Goal: Task Accomplishment & Management: Complete application form

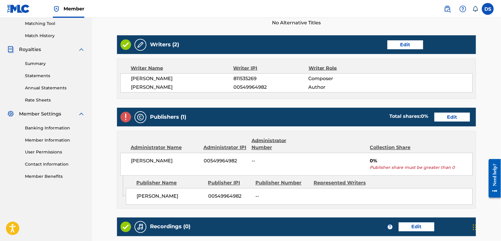
scroll to position [171, 0]
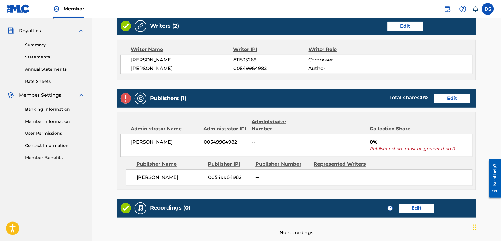
click at [455, 100] on link "Edit" at bounding box center [452, 98] width 36 height 9
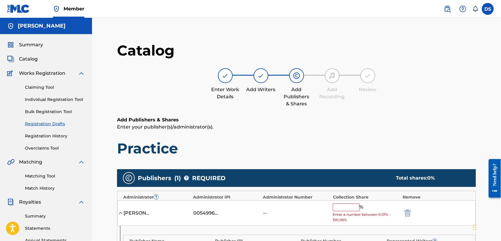
click at [339, 208] on input "text" at bounding box center [346, 208] width 27 height 8
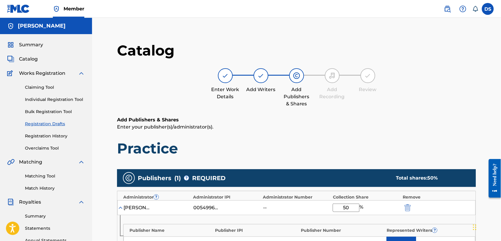
click at [480, 169] on main "Catalog Enter Work Details Add Writers Add Publishers & Shares Add Recording Re…" at bounding box center [296, 209] width 394 height 352
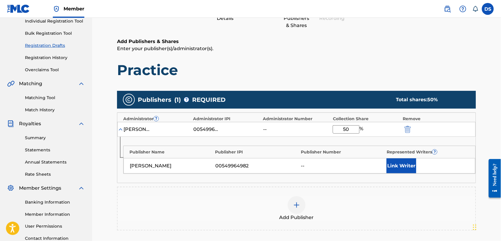
scroll to position [79, 0]
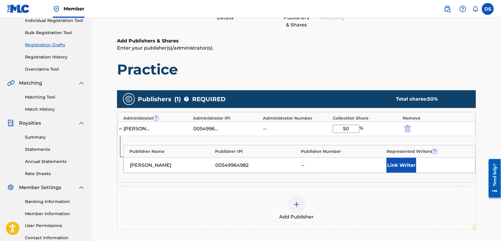
click at [350, 128] on input "50" at bounding box center [346, 129] width 27 height 8
type input "5"
click at [343, 162] on div "--" at bounding box center [342, 165] width 83 height 7
click at [354, 127] on input "25" at bounding box center [346, 129] width 27 height 8
type input "2"
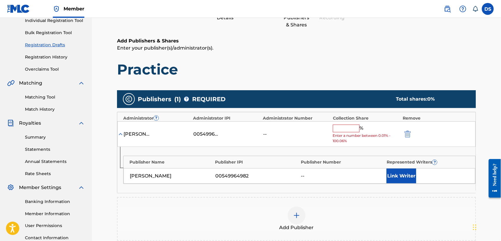
click at [485, 152] on main "Catalog Enter Work Details Add Writers Add Publishers & Shares Add Recording Re…" at bounding box center [296, 135] width 394 height 363
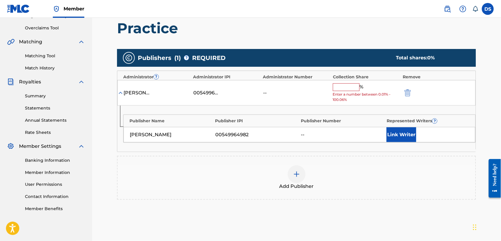
scroll to position [116, 0]
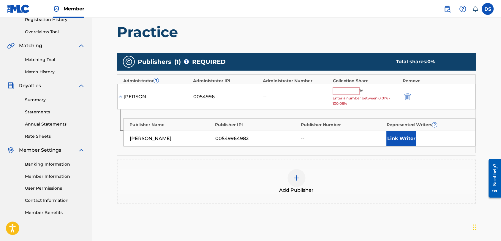
click at [341, 89] on input "text" at bounding box center [346, 91] width 27 height 8
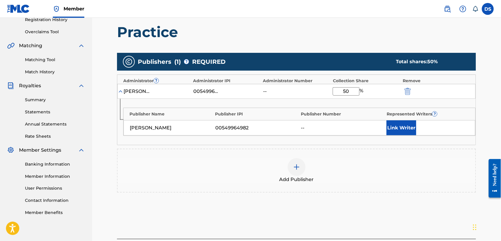
type input "50"
click at [355, 124] on div "--" at bounding box center [342, 127] width 83 height 7
click at [396, 128] on button "Link Writer" at bounding box center [401, 127] width 30 height 15
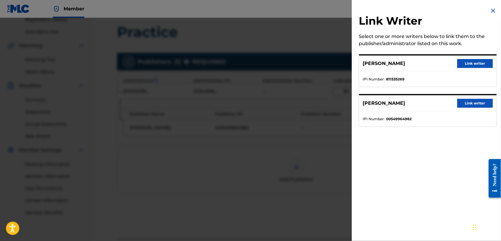
click at [468, 99] on button "Link writer" at bounding box center [475, 103] width 36 height 9
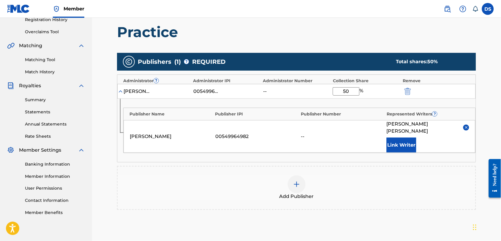
click at [301, 133] on div "--" at bounding box center [342, 136] width 83 height 7
click at [302, 133] on div "--" at bounding box center [342, 136] width 83 height 7
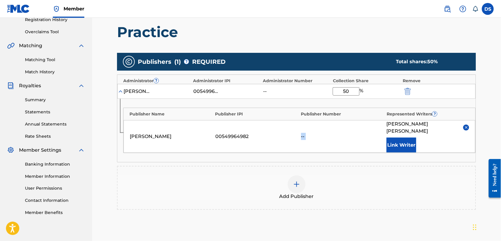
click at [346, 133] on div "--" at bounding box center [342, 136] width 83 height 7
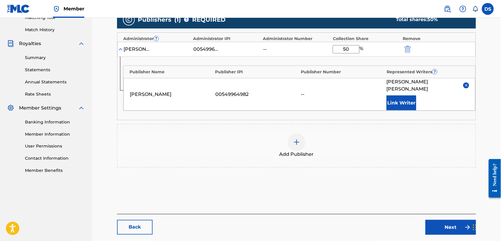
scroll to position [168, 0]
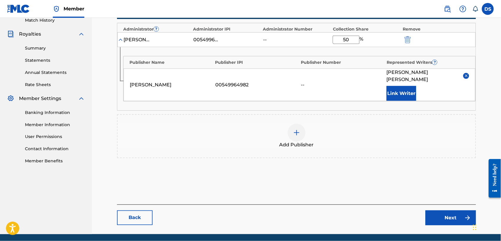
click at [468, 214] on img at bounding box center [467, 217] width 7 height 7
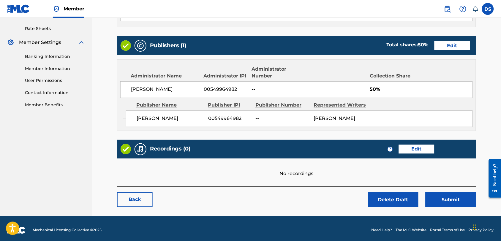
scroll to position [227, 0]
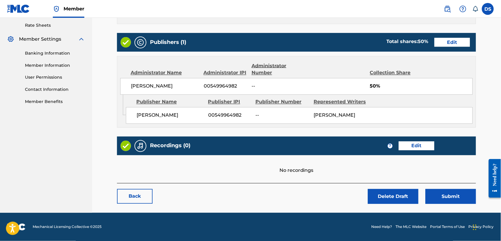
click at [414, 145] on link "Edit" at bounding box center [417, 146] width 36 height 9
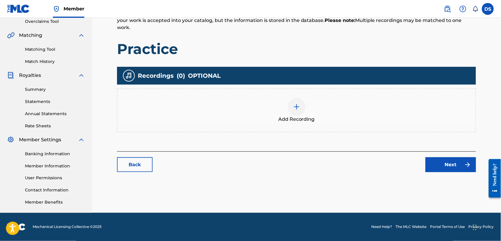
scroll to position [114, 0]
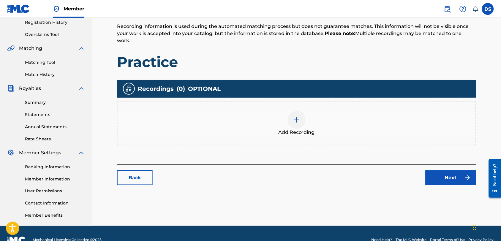
click at [143, 170] on link "Back" at bounding box center [135, 177] width 36 height 15
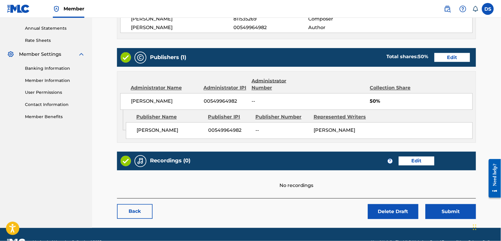
scroll to position [227, 0]
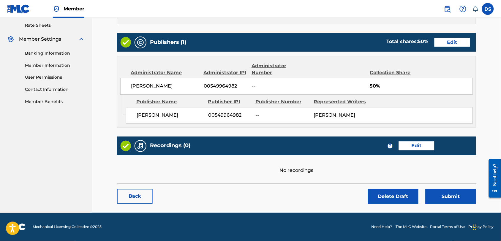
click at [445, 197] on button "Submit" at bounding box center [450, 196] width 50 height 15
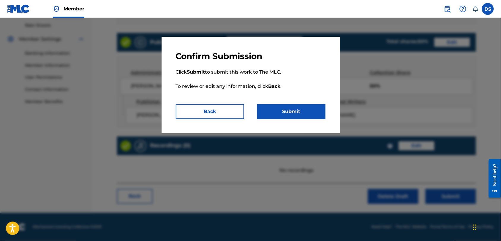
click at [272, 114] on button "Submit" at bounding box center [291, 111] width 68 height 15
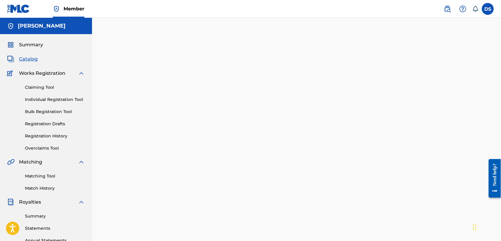
click at [47, 100] on link "Individual Registration Tool" at bounding box center [55, 99] width 60 height 6
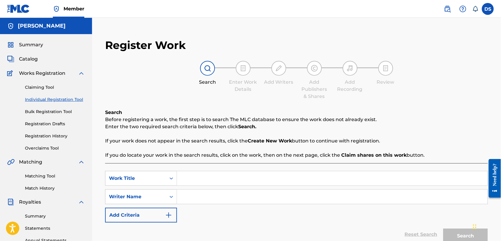
click at [467, 134] on div "Search Before registering a work, the first step is to search The MLC database …" at bounding box center [296, 134] width 383 height 50
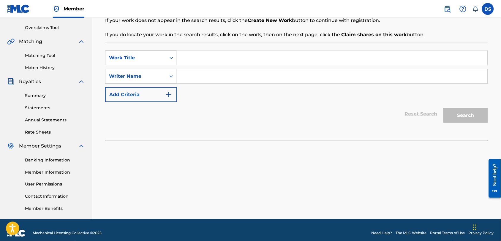
scroll to position [127, 0]
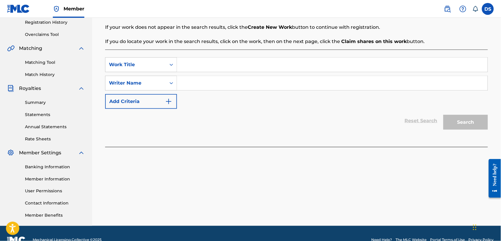
click at [464, 110] on form "SearchWithCriteria869def97-751d-4891-8ac8-6aa3f72240c6 Work Title SearchWithCri…" at bounding box center [296, 94] width 383 height 75
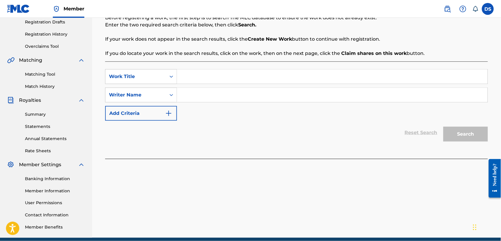
scroll to position [100, 0]
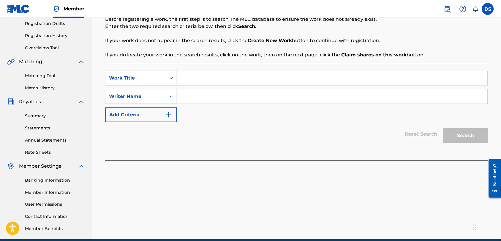
click at [181, 74] on input "Search Form" at bounding box center [332, 78] width 310 height 14
type input "[MEDICAL_DATA]"
click at [184, 96] on input "Search Form" at bounding box center [332, 96] width 310 height 14
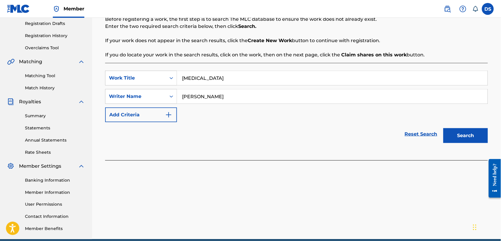
type input "[PERSON_NAME]"
click at [461, 136] on button "Search" at bounding box center [465, 135] width 45 height 15
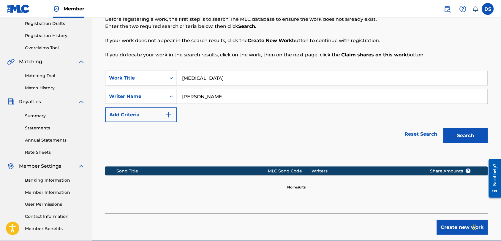
click at [462, 138] on button "Search" at bounding box center [465, 135] width 45 height 15
click at [451, 225] on button "Create new work" at bounding box center [462, 227] width 51 height 15
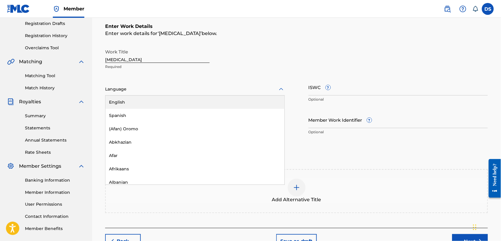
click at [282, 88] on icon at bounding box center [280, 89] width 7 height 7
click at [120, 102] on div "English" at bounding box center [194, 102] width 179 height 13
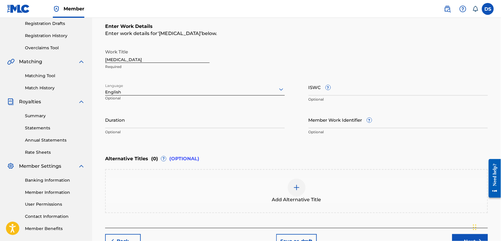
click at [331, 91] on input "ISWC ?" at bounding box center [398, 87] width 180 height 17
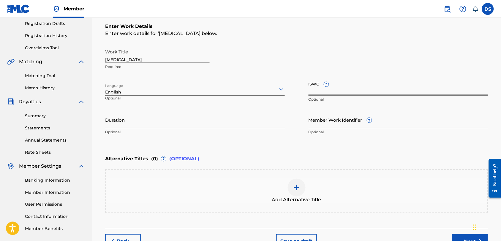
paste input "T3254445240"
type input "T3254445240"
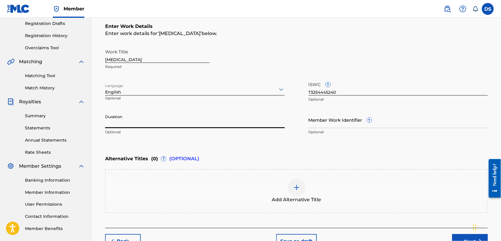
click at [199, 119] on input "Duration" at bounding box center [195, 119] width 180 height 17
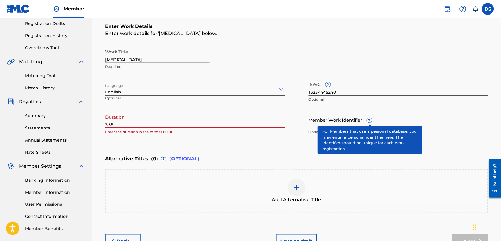
type input "3:58"
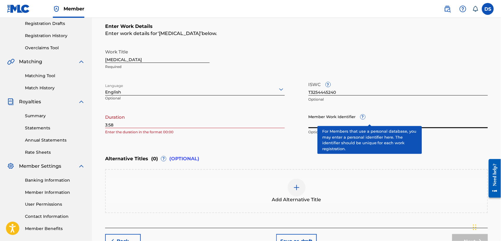
click at [354, 123] on input "Member Work Identifier ?" at bounding box center [398, 119] width 180 height 17
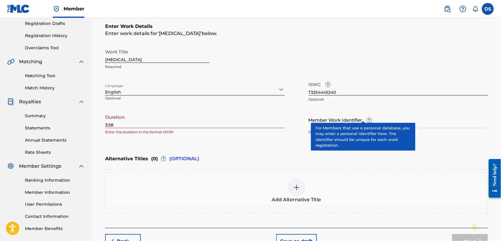
click at [281, 153] on div "Alternative Titles ( 0 ) ? (OPTIONAL)" at bounding box center [296, 158] width 383 height 13
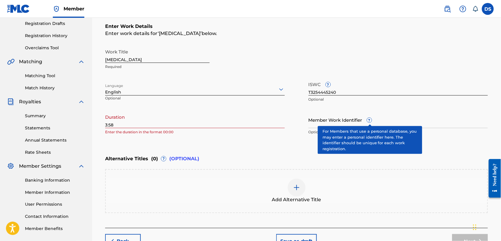
scroll to position [142, 0]
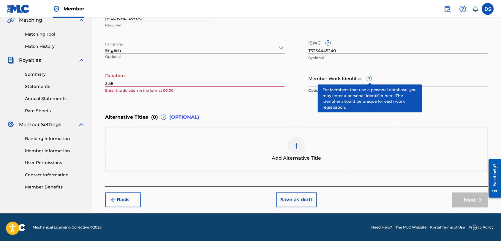
click at [481, 201] on div "Next" at bounding box center [470, 200] width 36 height 15
click at [468, 198] on div "Next" at bounding box center [470, 200] width 36 height 15
click at [426, 188] on div "Back Save as draft Next" at bounding box center [296, 196] width 383 height 21
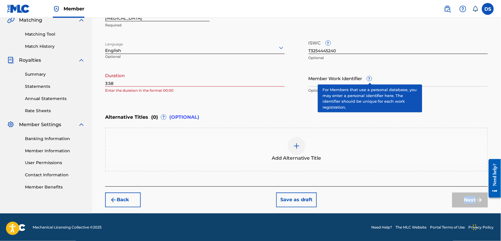
click at [478, 198] on div "Next" at bounding box center [470, 200] width 36 height 15
click at [291, 199] on button "Save as draft" at bounding box center [296, 200] width 41 height 15
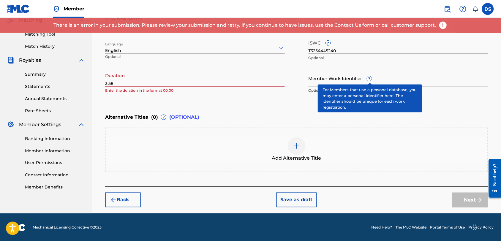
click at [294, 199] on button "Save as draft" at bounding box center [296, 200] width 41 height 15
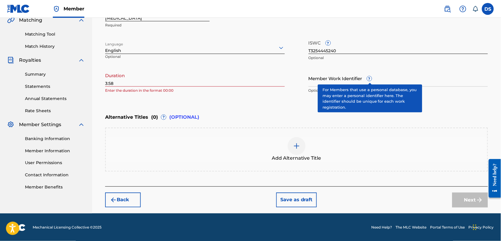
click at [294, 199] on button "Save as draft" at bounding box center [296, 200] width 41 height 15
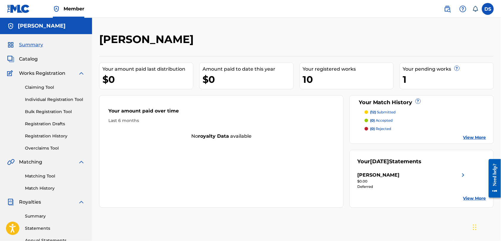
click at [242, 182] on div "Your amount paid over time Last 6 months No royalty data available" at bounding box center [221, 151] width 244 height 112
click at [39, 124] on link "Registration Drafts" at bounding box center [55, 124] width 60 height 6
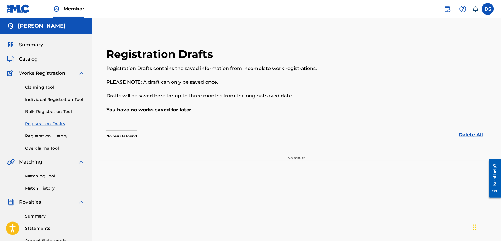
click at [45, 98] on link "Individual Registration Tool" at bounding box center [55, 99] width 60 height 6
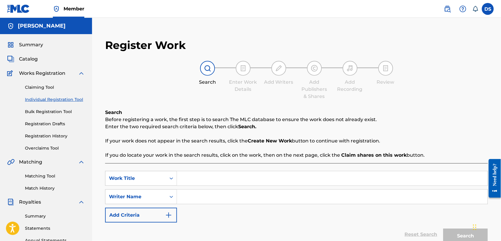
click at [182, 184] on input "Search Form" at bounding box center [332, 178] width 310 height 14
type input "amen"
click at [186, 195] on input "Search Form" at bounding box center [332, 197] width 310 height 14
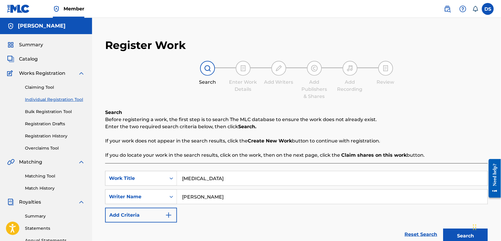
type input "david smith"
click at [489, 85] on div "Register Work Search Enter Work Details Add Writers Add Publishers & Shares Add…" at bounding box center [296, 153] width 394 height 240
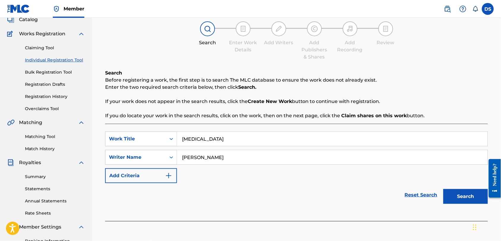
scroll to position [79, 0]
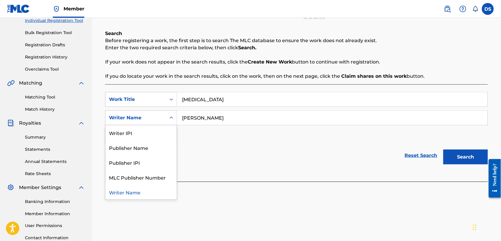
click at [171, 118] on icon "Search Form" at bounding box center [171, 118] width 6 height 6
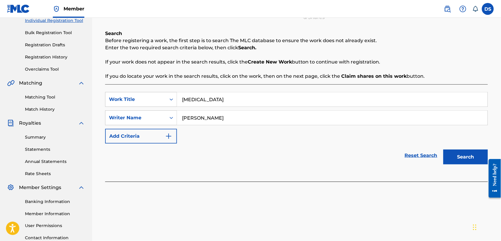
click at [171, 118] on icon "Search Form" at bounding box center [171, 118] width 6 height 6
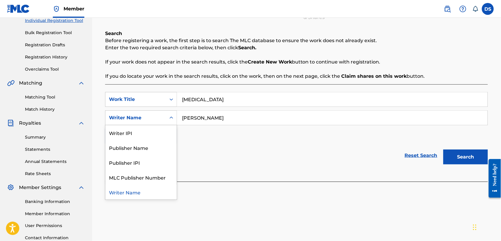
click at [171, 118] on icon "Search Form" at bounding box center [171, 118] width 6 height 6
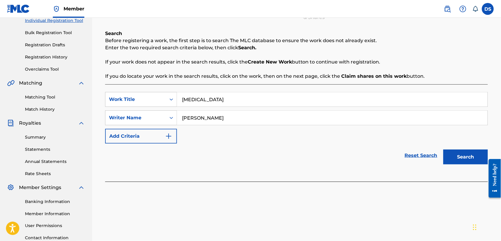
click at [171, 118] on icon "Search Form" at bounding box center [171, 118] width 6 height 6
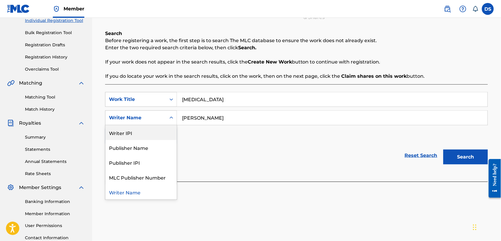
click at [171, 116] on icon "Search Form" at bounding box center [171, 118] width 6 height 6
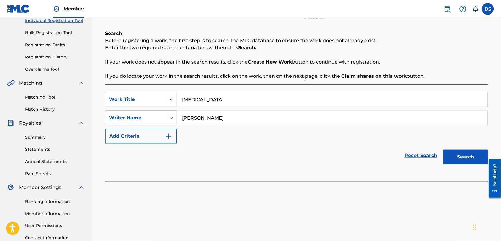
click at [171, 116] on icon "Search Form" at bounding box center [171, 118] width 6 height 6
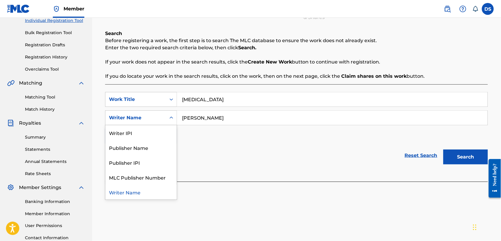
click at [171, 116] on icon "Search Form" at bounding box center [171, 118] width 6 height 6
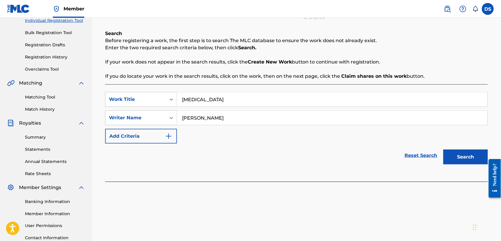
click at [171, 116] on icon "Search Form" at bounding box center [171, 118] width 6 height 6
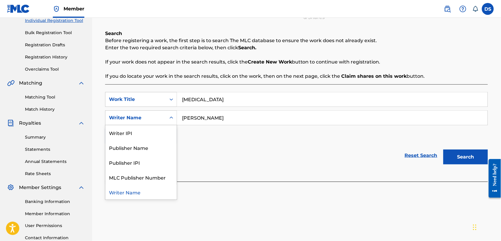
click at [171, 116] on icon "Search Form" at bounding box center [171, 118] width 6 height 6
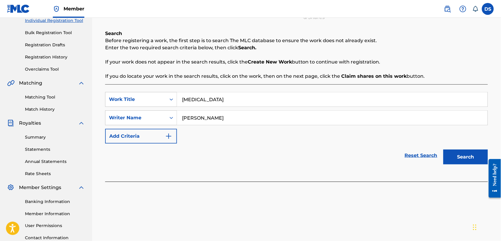
click at [171, 116] on icon "Search Form" at bounding box center [171, 118] width 6 height 6
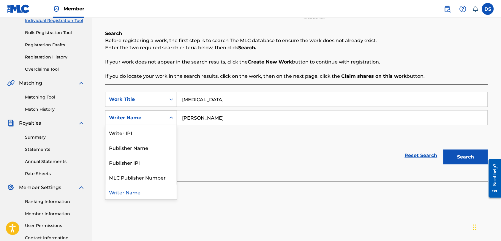
click at [171, 116] on icon "Search Form" at bounding box center [171, 118] width 6 height 6
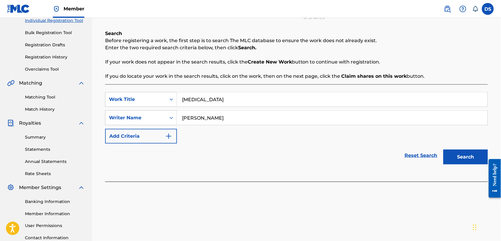
click at [464, 158] on button "Search" at bounding box center [465, 157] width 45 height 15
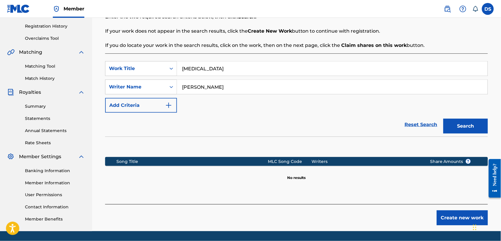
scroll to position [128, 0]
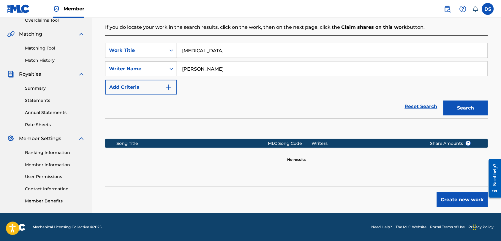
click at [119, 145] on div "Song Title" at bounding box center [192, 143] width 151 height 6
click at [454, 198] on button "Create new work" at bounding box center [462, 199] width 51 height 15
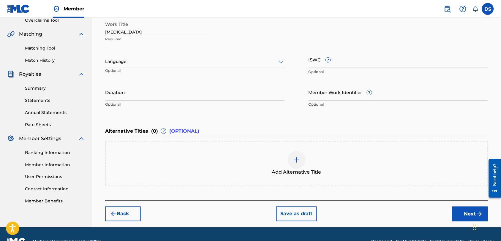
click at [317, 62] on input "ISWC ?" at bounding box center [398, 59] width 180 height 17
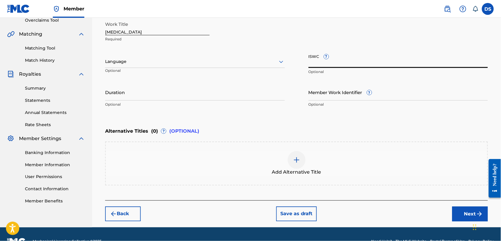
paste input "T3254445240"
type input "T3254445240"
click at [119, 94] on input "Duration" at bounding box center [195, 92] width 180 height 17
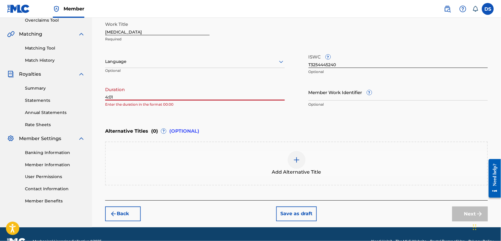
type input "4:01"
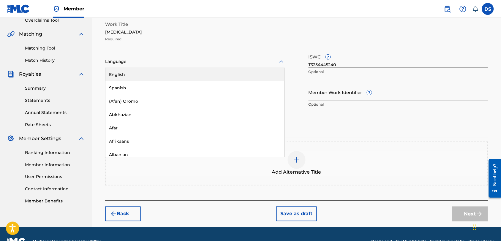
click at [143, 59] on div at bounding box center [195, 61] width 180 height 7
click at [120, 73] on div "English" at bounding box center [194, 74] width 179 height 13
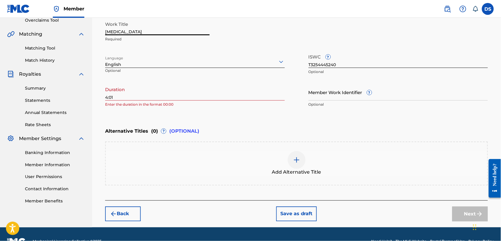
click at [106, 31] on input "amen" at bounding box center [157, 26] width 104 height 17
type input "[MEDICAL_DATA]"
click at [476, 212] on iframe "Chat Widget" at bounding box center [486, 226] width 30 height 28
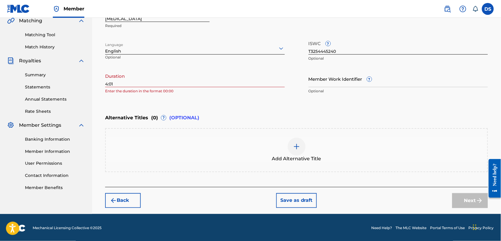
scroll to position [142, 0]
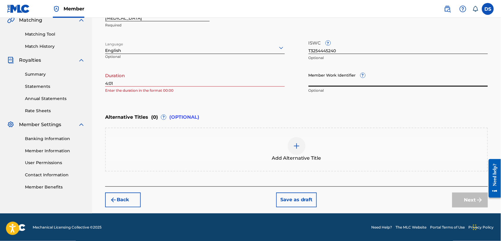
click at [327, 80] on input "Member Work Identifier ?" at bounding box center [398, 78] width 180 height 17
click at [218, 93] on div "Duration 4:01 Enter the duration in the format 00:00" at bounding box center [195, 83] width 180 height 27
click at [369, 111] on div "Alternative Titles ( 0 ) ? (OPTIONAL)" at bounding box center [296, 117] width 383 height 13
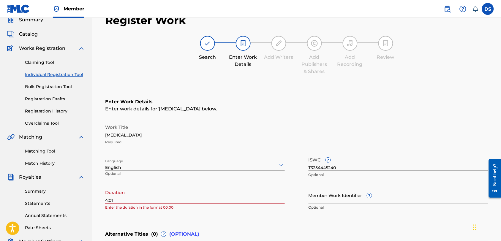
scroll to position [26, 0]
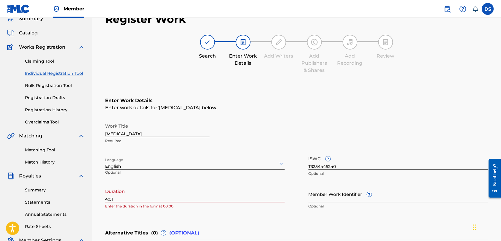
click at [105, 199] on input "4:01" at bounding box center [195, 193] width 180 height 17
type input "04:01"
click at [426, 143] on div "Work Title Amen Required" at bounding box center [296, 133] width 383 height 27
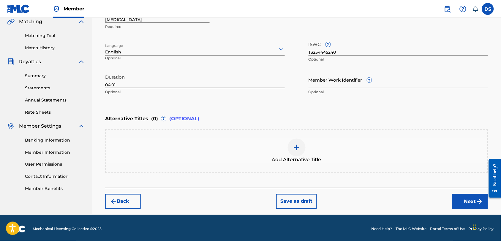
scroll to position [142, 0]
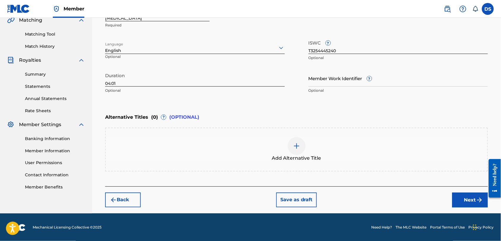
click at [470, 197] on button "Next" at bounding box center [470, 200] width 36 height 15
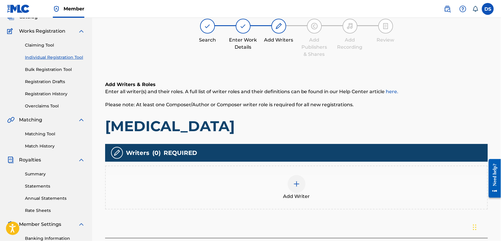
scroll to position [26, 0]
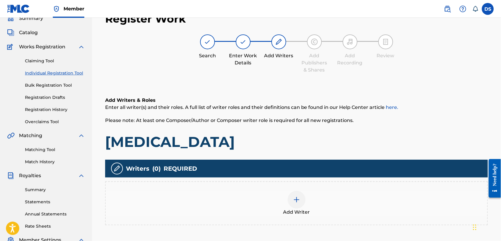
click at [297, 196] on img at bounding box center [296, 199] width 7 height 7
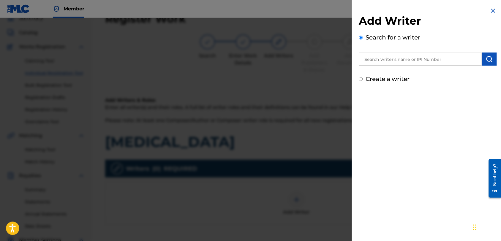
click at [383, 58] on input "text" at bounding box center [420, 59] width 123 height 13
type input "david smith"
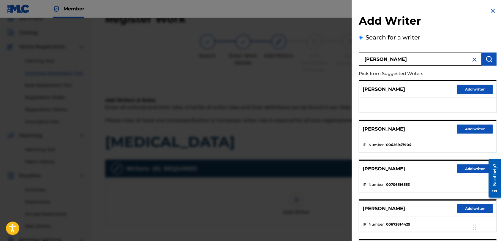
click at [446, 30] on div "Add Writer Search for a writer david smith Pick from Suggested Writers DAVID SM…" at bounding box center [428, 153] width 138 height 279
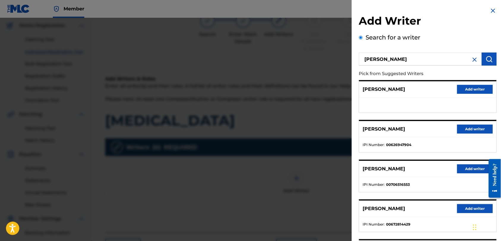
scroll to position [0, 0]
